Goal: Task Accomplishment & Management: Complete application form

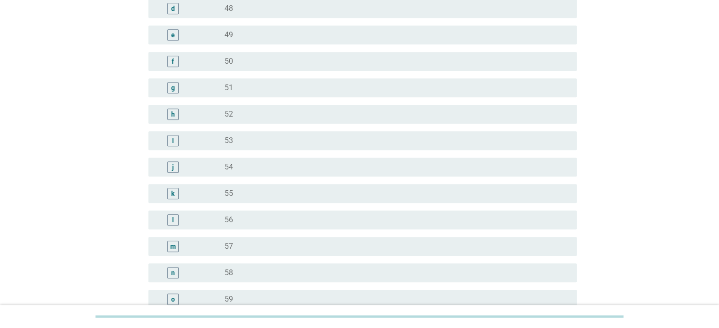
scroll to position [1134, 0]
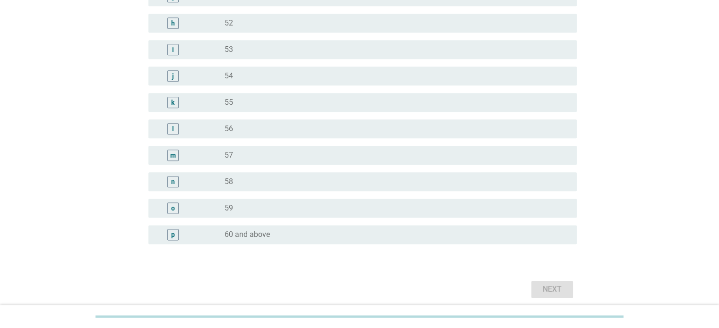
click at [173, 235] on div "p" at bounding box center [173, 235] width 4 height 10
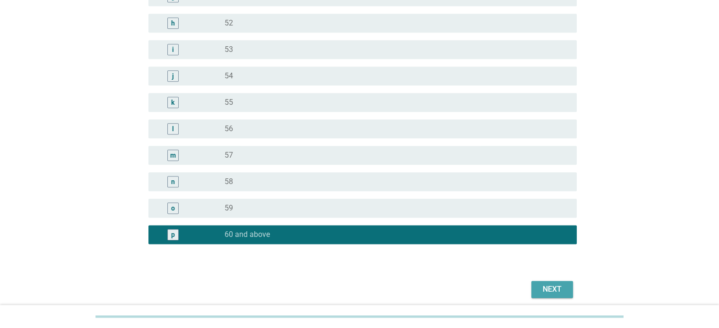
click at [544, 290] on div "Next" at bounding box center [552, 289] width 26 height 11
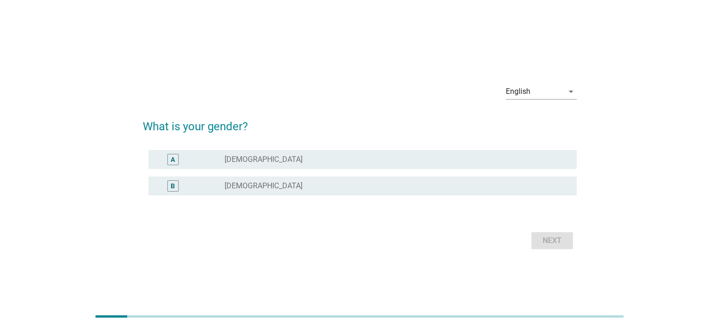
click at [302, 160] on div "radio_button_unchecked [DEMOGRAPHIC_DATA]" at bounding box center [392, 159] width 336 height 9
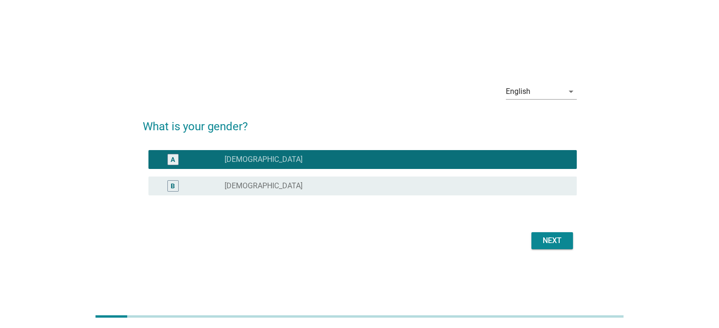
click at [559, 240] on div "Next" at bounding box center [552, 240] width 26 height 11
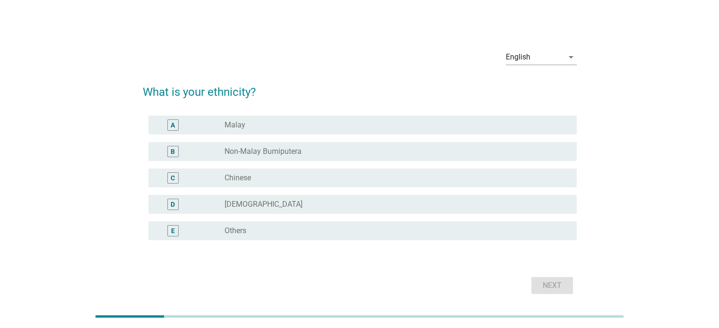
click at [309, 181] on div "radio_button_unchecked Chinese" at bounding box center [392, 177] width 336 height 9
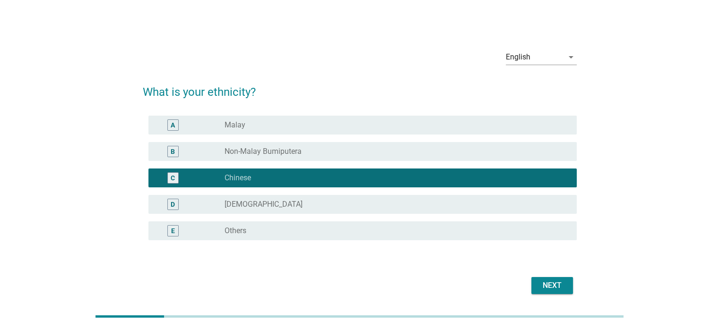
click at [546, 283] on div "Next" at bounding box center [552, 285] width 26 height 11
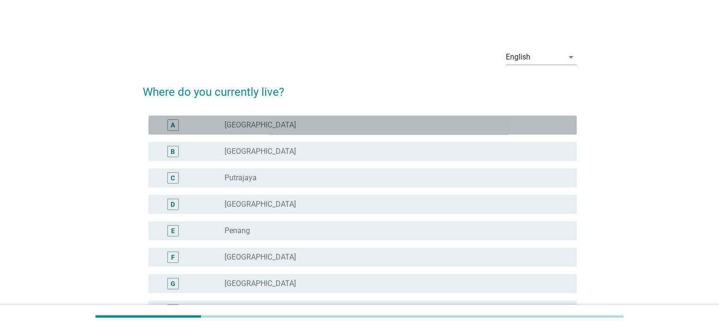
click at [276, 129] on div "radio_button_unchecked [GEOGRAPHIC_DATA]" at bounding box center [392, 124] width 336 height 9
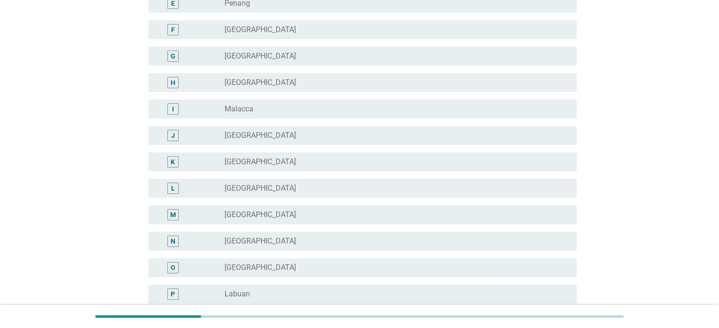
scroll to position [325, 0]
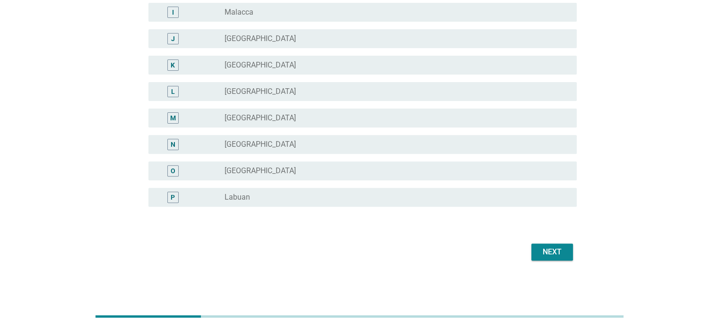
click at [555, 259] on button "Next" at bounding box center [552, 252] width 42 height 17
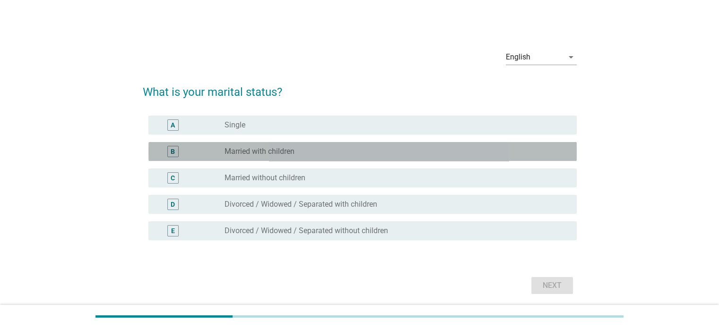
click at [310, 154] on div "radio_button_unchecked Married with children" at bounding box center [392, 151] width 336 height 9
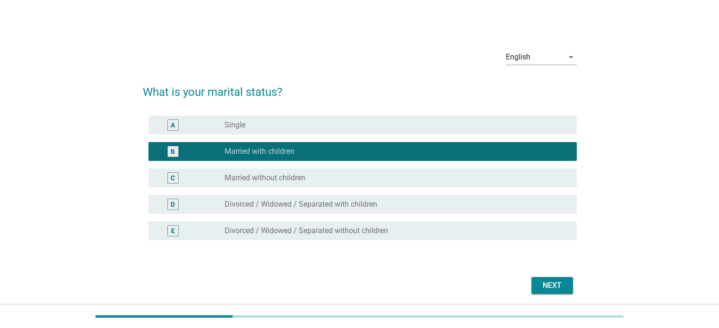
click at [550, 284] on div "Next" at bounding box center [552, 285] width 26 height 11
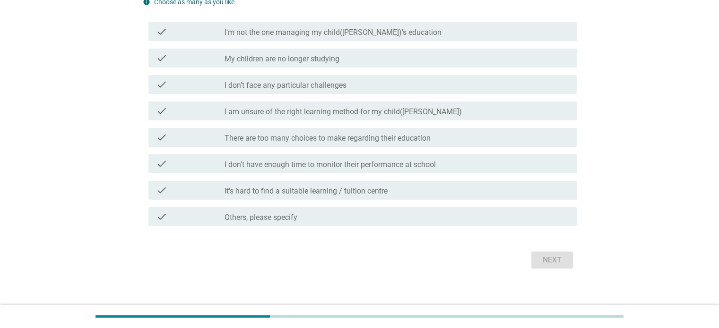
scroll to position [115, 0]
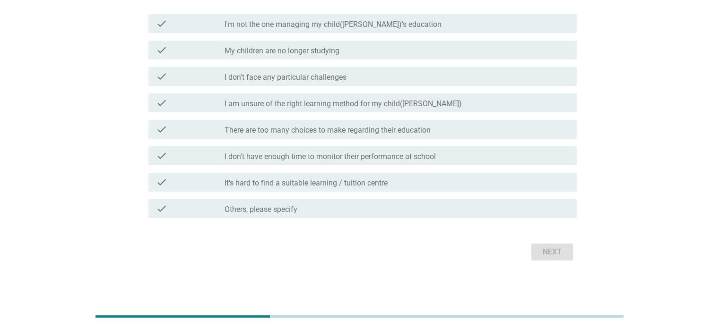
click at [217, 100] on div "check" at bounding box center [190, 102] width 69 height 11
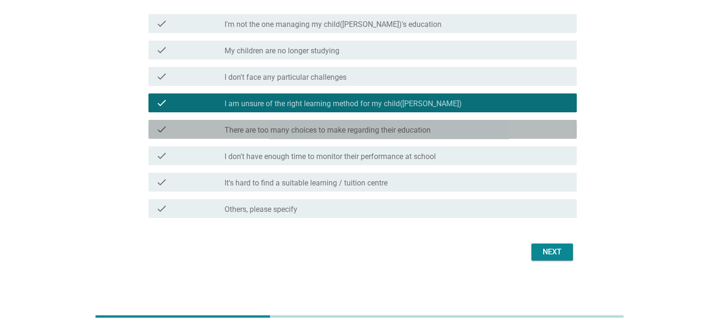
click at [215, 138] on div "check check_box_outline_blank There are too many choices to make regarding thei…" at bounding box center [362, 129] width 428 height 19
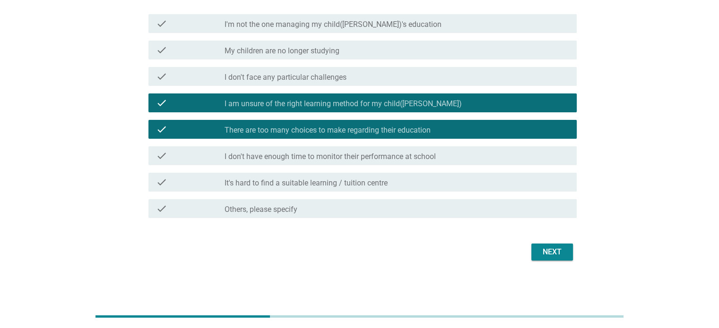
click at [551, 258] on button "Next" at bounding box center [552, 252] width 42 height 17
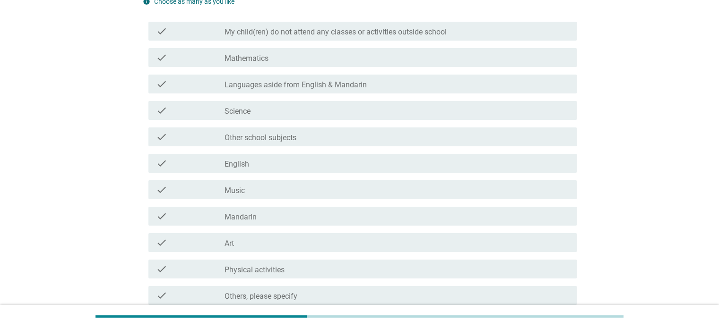
scroll to position [95, 0]
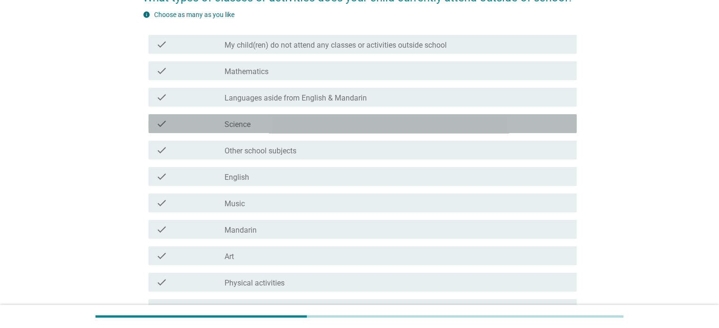
click at [300, 126] on div "check_box_outline_blank Science" at bounding box center [396, 123] width 344 height 11
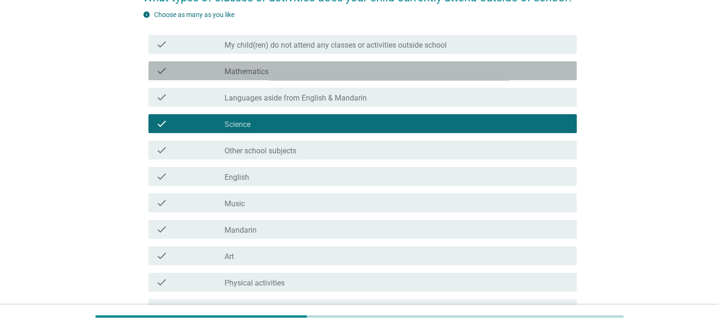
click at [275, 72] on div "check_box_outline_blank Mathematics" at bounding box center [396, 70] width 344 height 11
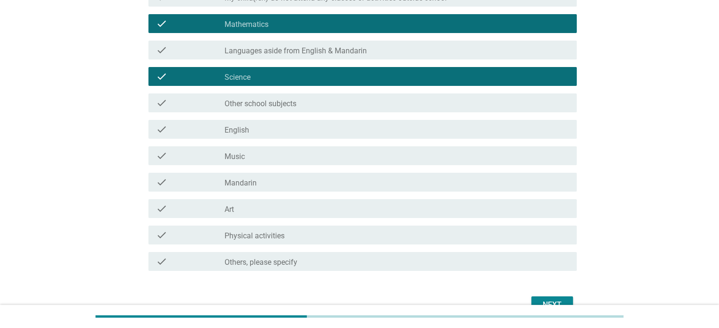
scroll to position [195, 0]
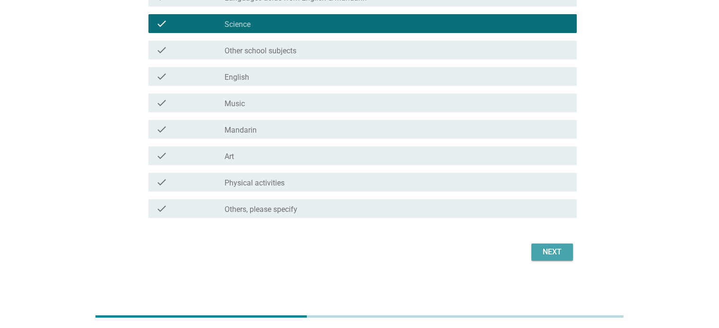
click at [546, 251] on div "Next" at bounding box center [552, 252] width 26 height 11
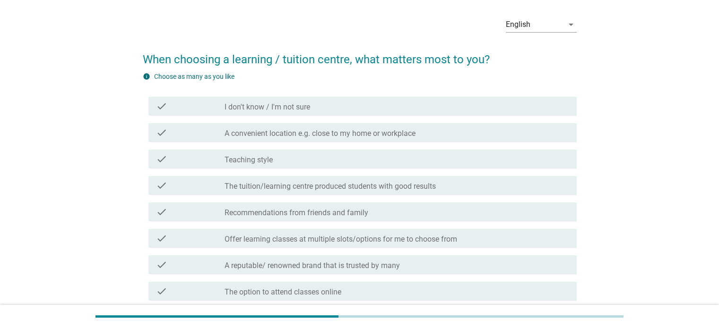
scroll to position [95, 0]
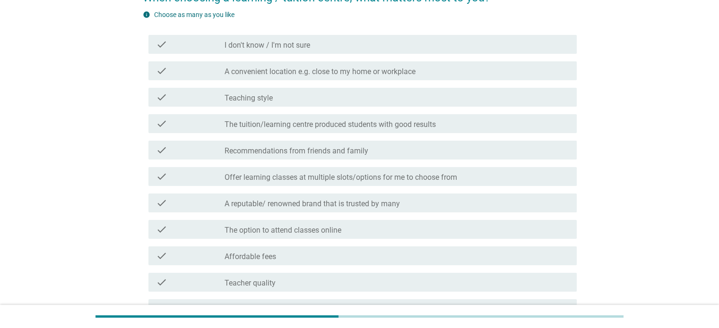
click at [186, 202] on div "check" at bounding box center [190, 203] width 69 height 11
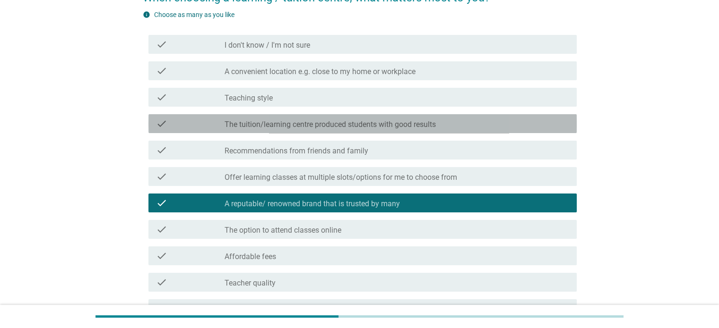
click at [260, 123] on label "The tuition/learning centre produced students with good results" at bounding box center [329, 124] width 211 height 9
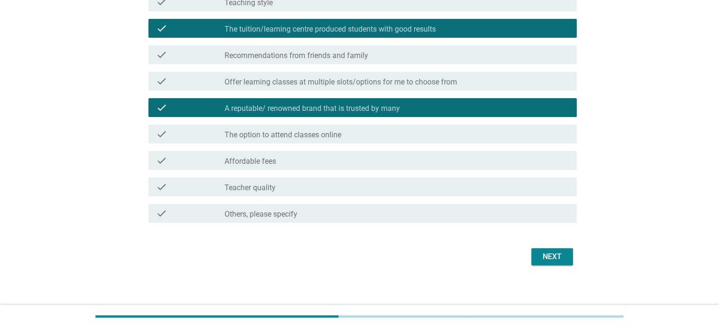
scroll to position [195, 0]
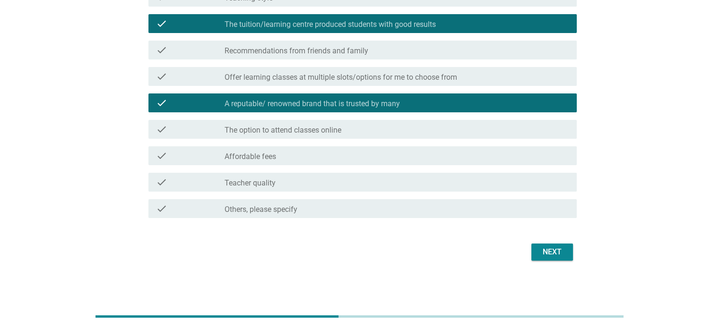
click at [550, 254] on div "Next" at bounding box center [552, 252] width 26 height 11
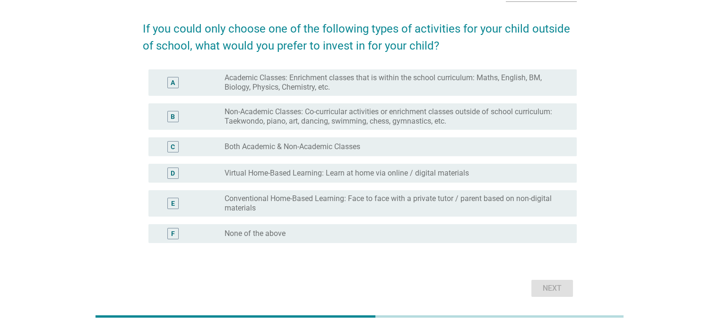
scroll to position [47, 0]
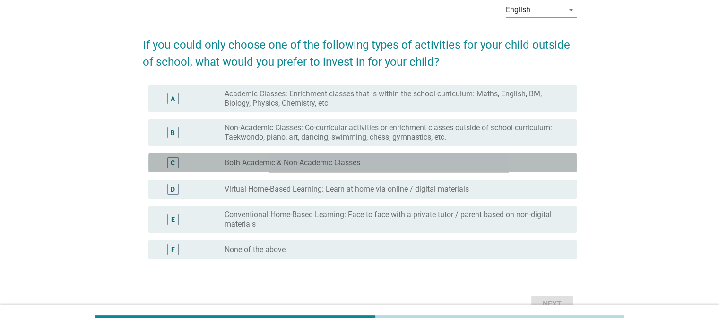
click at [174, 164] on div "C" at bounding box center [173, 163] width 4 height 10
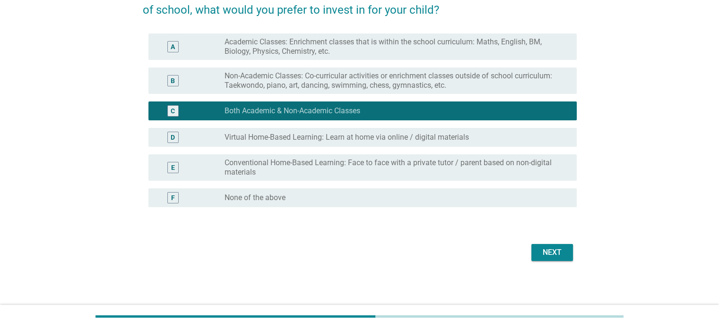
scroll to position [100, 0]
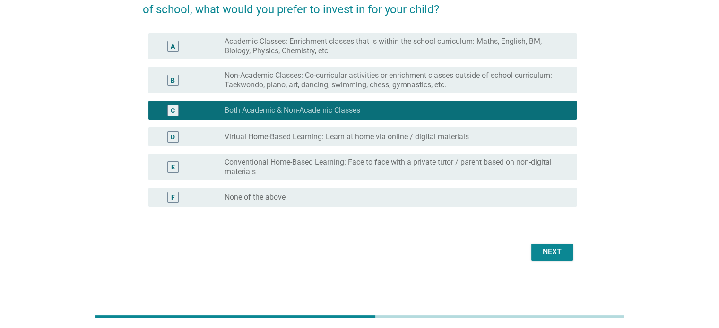
click at [548, 249] on div "Next" at bounding box center [552, 252] width 26 height 11
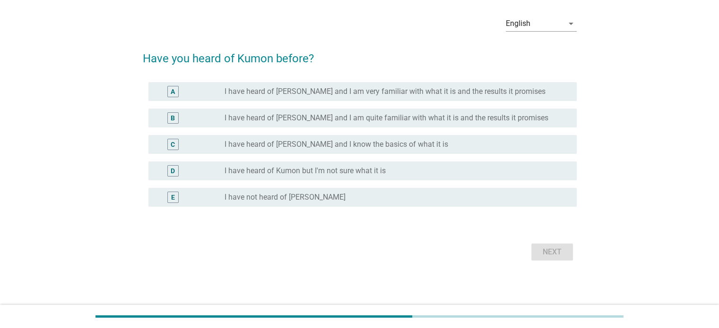
scroll to position [0, 0]
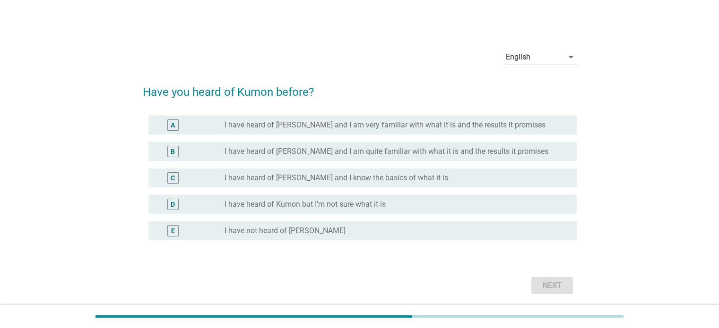
click at [172, 203] on div "D" at bounding box center [173, 204] width 4 height 10
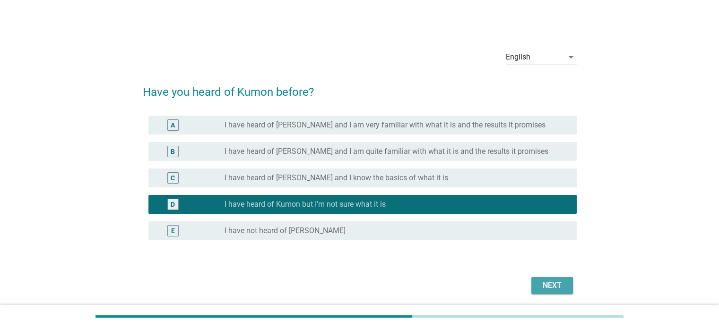
click at [537, 285] on button "Next" at bounding box center [552, 285] width 42 height 17
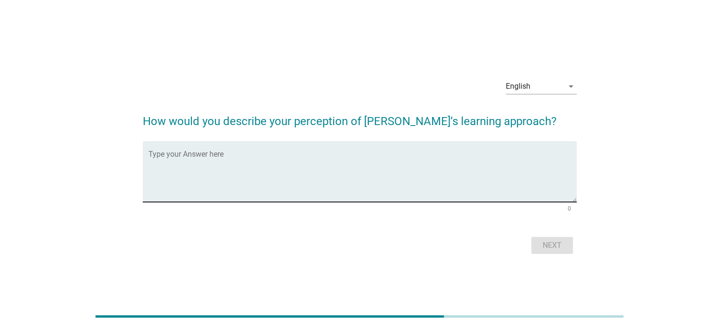
click at [256, 155] on textarea "Type your Answer here" at bounding box center [362, 178] width 428 height 50
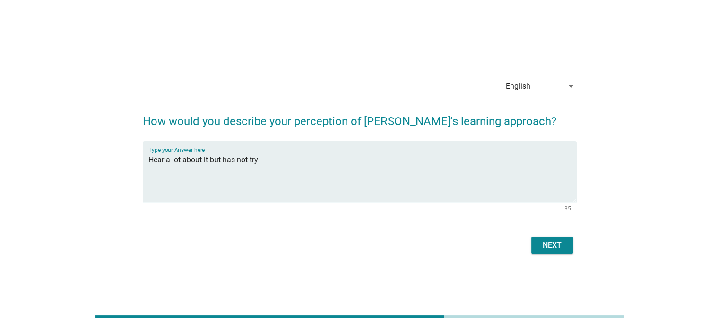
type textarea "Hear a lot about it but has not try"
click at [542, 247] on div "Next" at bounding box center [552, 245] width 26 height 11
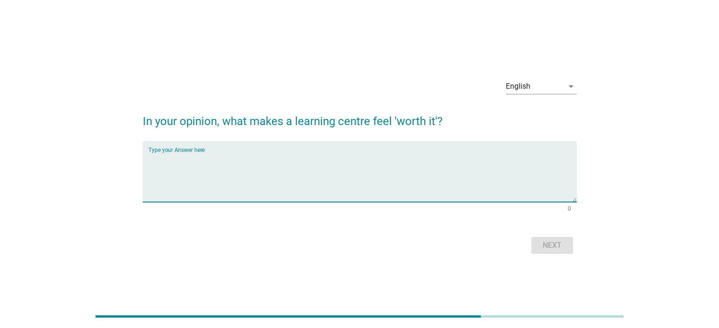
click at [245, 154] on textarea "Type your Answer here" at bounding box center [362, 178] width 428 height 50
type textarea "R"
type textarea "Better result for the subject learned"
click at [563, 240] on button "Next" at bounding box center [552, 245] width 42 height 17
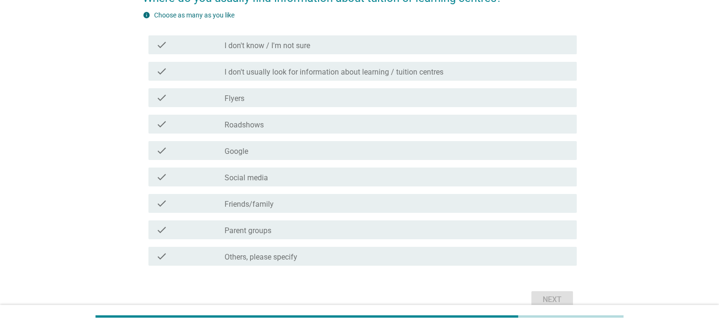
scroll to position [95, 0]
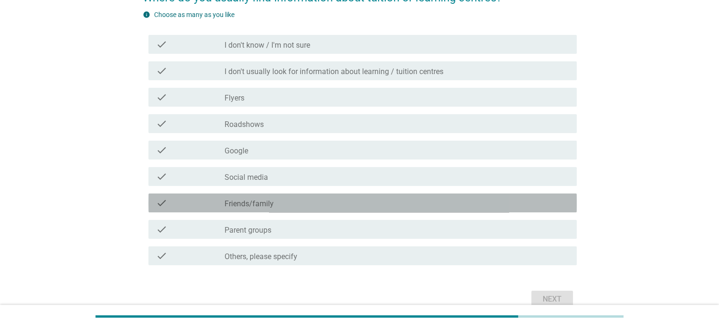
click at [383, 207] on div "check_box_outline_blank Friends/family" at bounding box center [396, 203] width 344 height 11
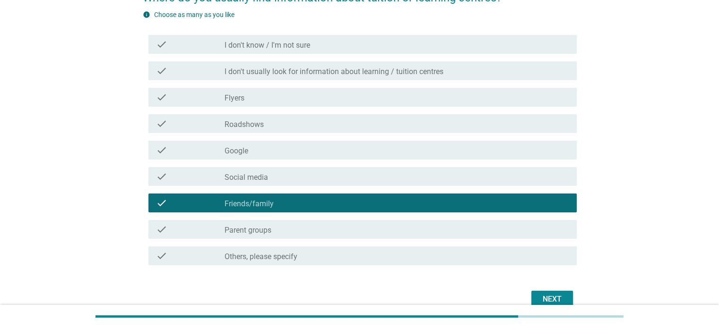
click at [384, 236] on div "check check_box_outline_blank Parent groups" at bounding box center [362, 229] width 428 height 19
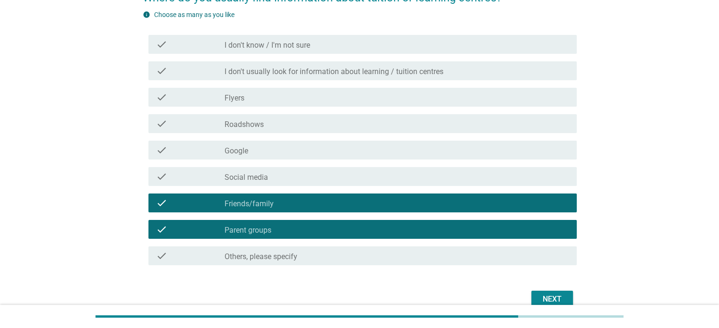
click at [555, 298] on div "Next" at bounding box center [552, 299] width 26 height 11
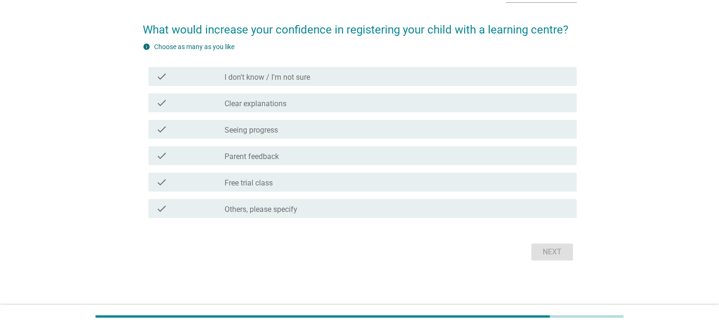
scroll to position [0, 0]
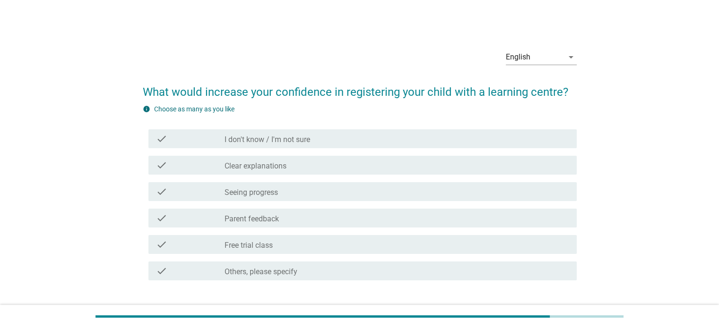
click at [300, 169] on div "check_box_outline_blank Clear explanations" at bounding box center [396, 165] width 344 height 11
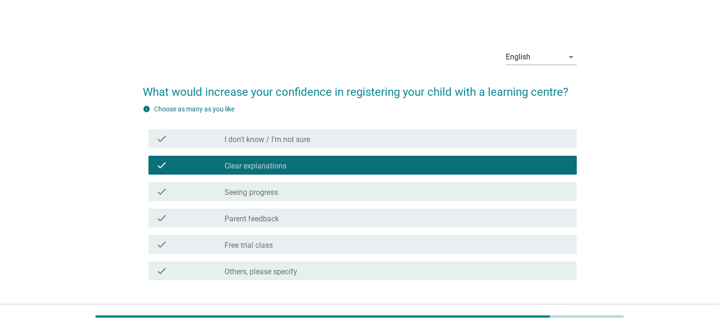
click at [301, 195] on div "check_box_outline_blank Seeing progress" at bounding box center [396, 191] width 344 height 11
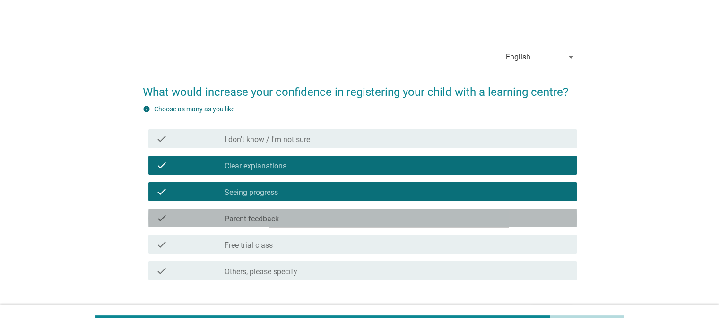
click at [303, 220] on div "check_box_outline_blank Parent feedback" at bounding box center [396, 218] width 344 height 11
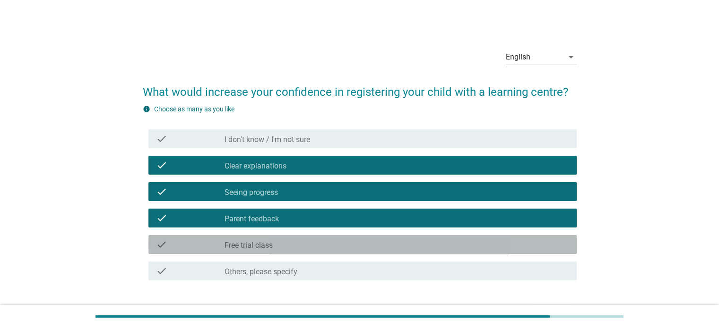
click at [358, 237] on div "check check_box_outline_blank Free trial class" at bounding box center [362, 244] width 428 height 19
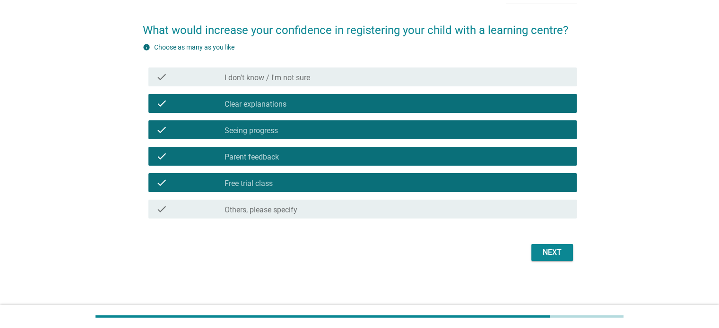
scroll to position [62, 0]
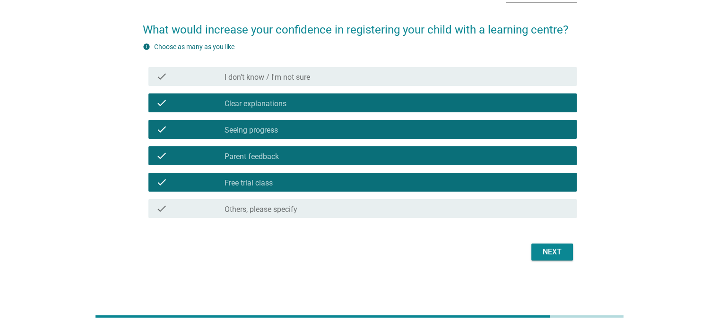
click at [556, 258] on button "Next" at bounding box center [552, 252] width 42 height 17
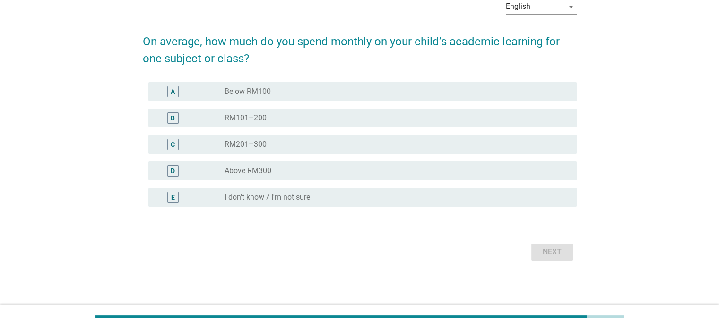
scroll to position [0, 0]
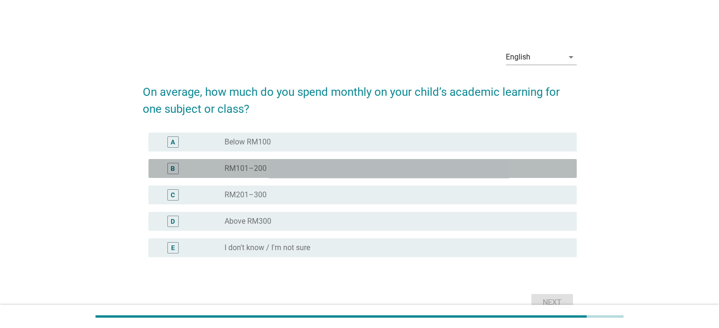
drag, startPoint x: 272, startPoint y: 165, endPoint x: 297, endPoint y: 177, distance: 27.9
click at [285, 171] on div "radio_button_unchecked RM101–200" at bounding box center [392, 168] width 336 height 9
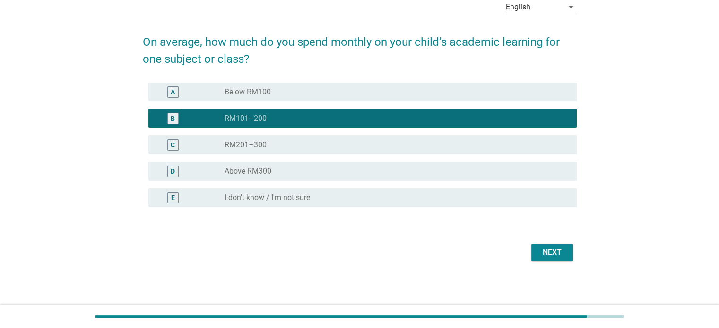
scroll to position [51, 0]
click at [556, 249] on div "Next" at bounding box center [552, 252] width 26 height 11
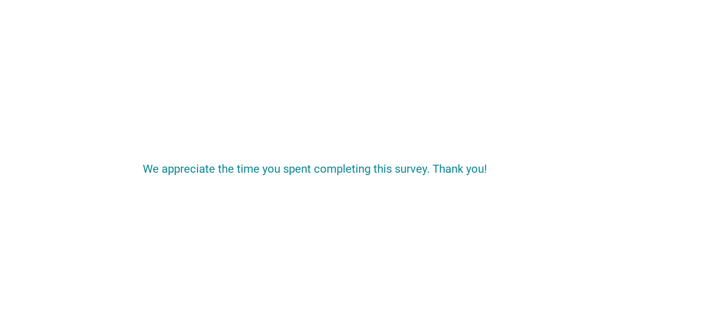
scroll to position [0, 0]
